Goal: Find specific page/section: Find specific page/section

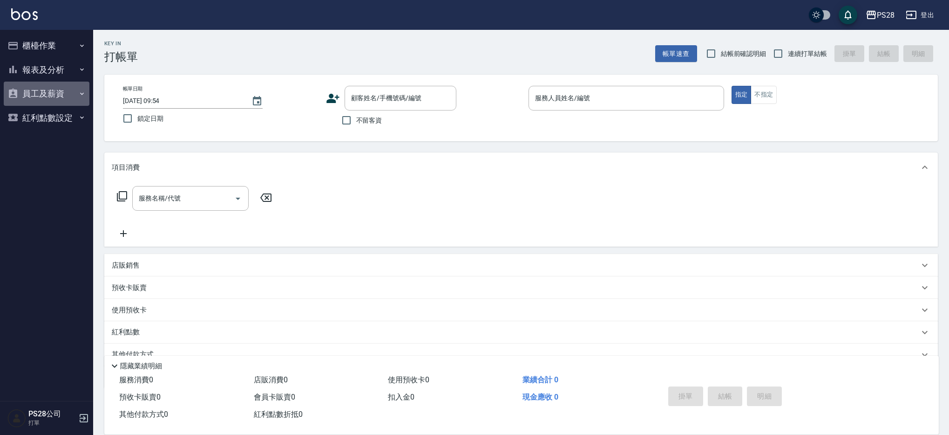
click at [10, 95] on icon "button" at bounding box center [13, 92] width 8 height 9
click at [44, 77] on button "報表及分析" at bounding box center [47, 70] width 86 height 24
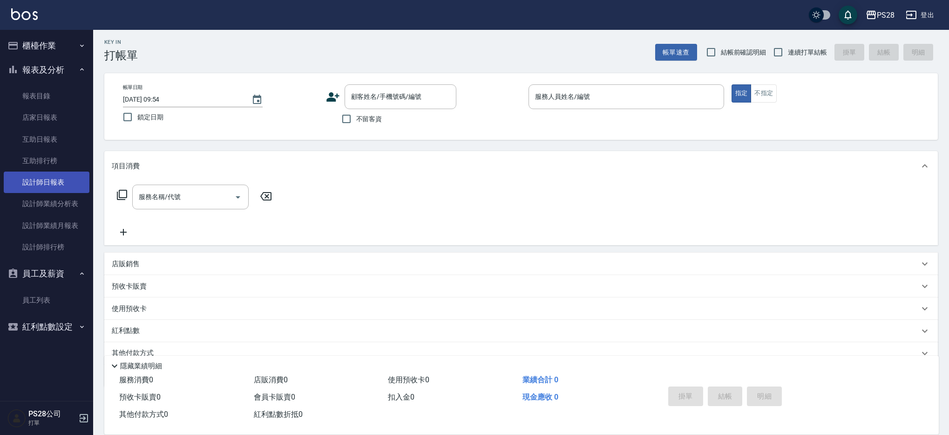
scroll to position [2, 0]
click at [52, 179] on link "設計師日報表" at bounding box center [47, 181] width 86 height 21
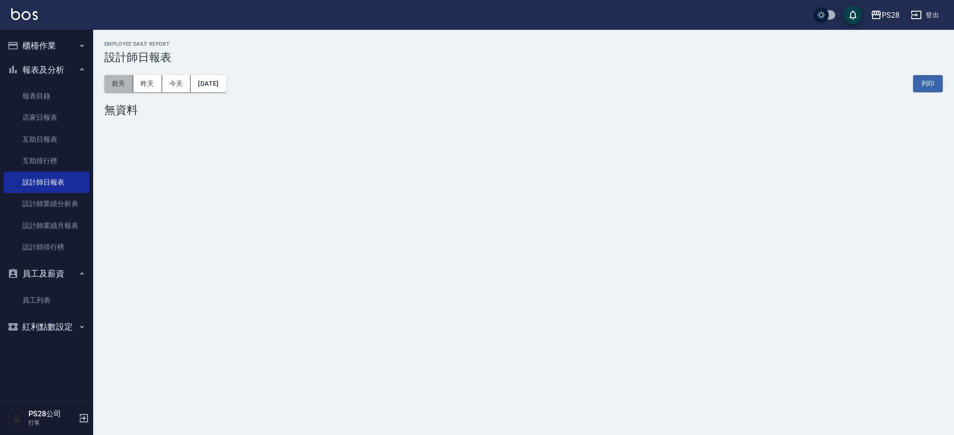
click at [127, 86] on button "前天" at bounding box center [118, 83] width 29 height 17
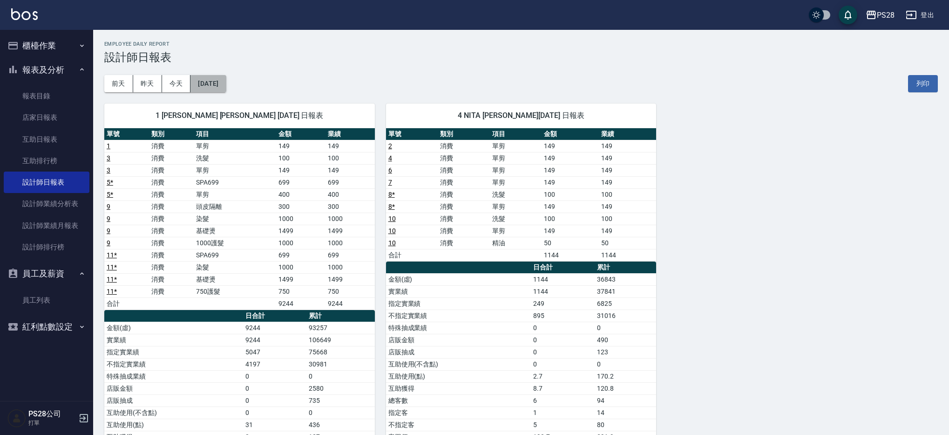
click at [226, 80] on button "[DATE]" at bounding box center [207, 83] width 35 height 17
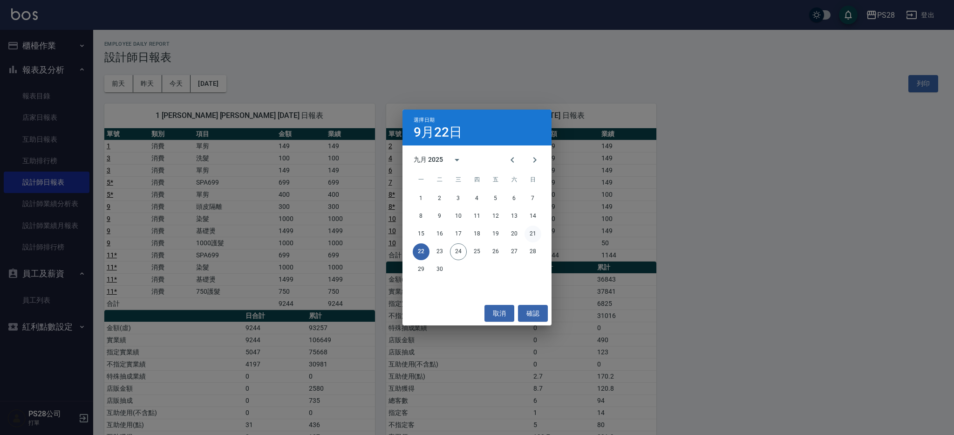
click at [535, 235] on button "21" at bounding box center [532, 233] width 17 height 17
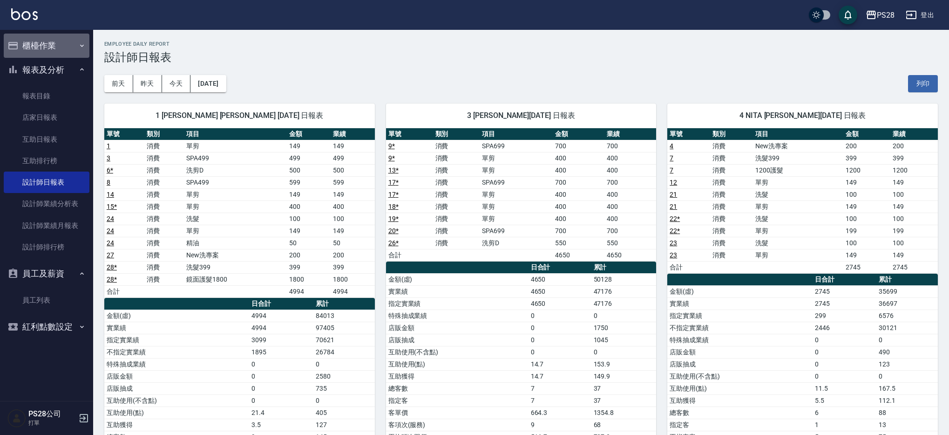
click at [35, 48] on button "櫃檯作業" at bounding box center [47, 46] width 86 height 24
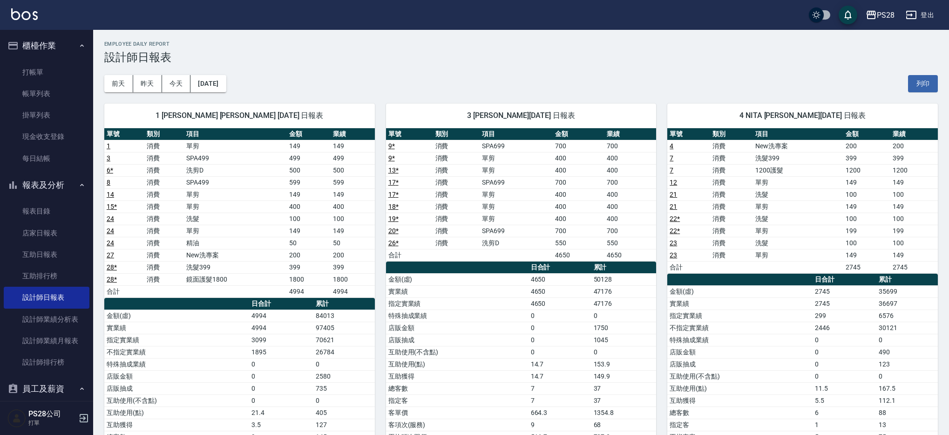
click at [51, 61] on ul "打帳單 帳單列表 掛單列表 現金收支登錄 每日結帳" at bounding box center [47, 115] width 86 height 115
drag, startPoint x: 50, startPoint y: 65, endPoint x: 50, endPoint y: 48, distance: 17.2
click at [50, 65] on link "打帳單" at bounding box center [47, 71] width 86 height 21
